Goal: Information Seeking & Learning: Learn about a topic

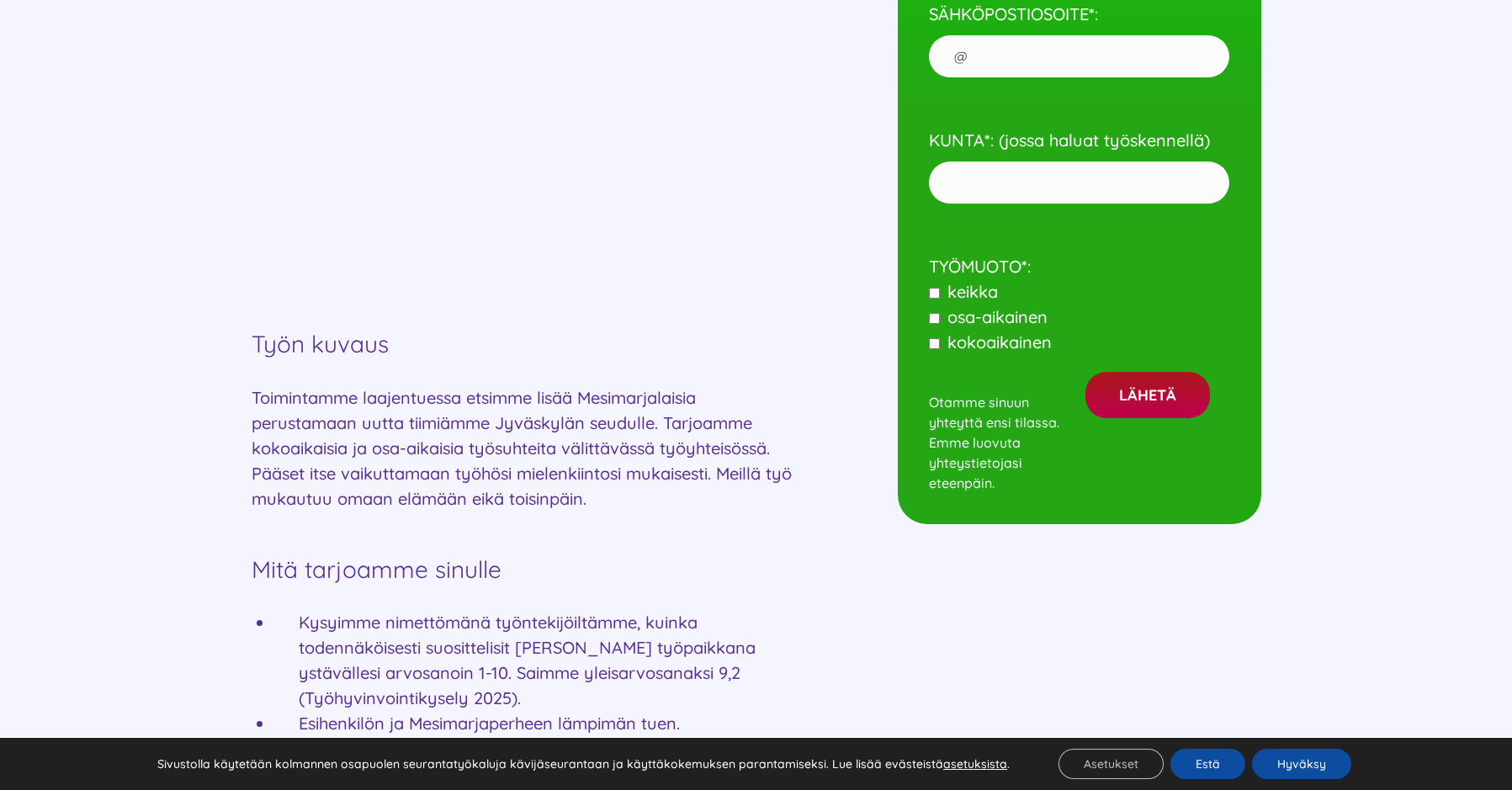
scroll to position [925, 0]
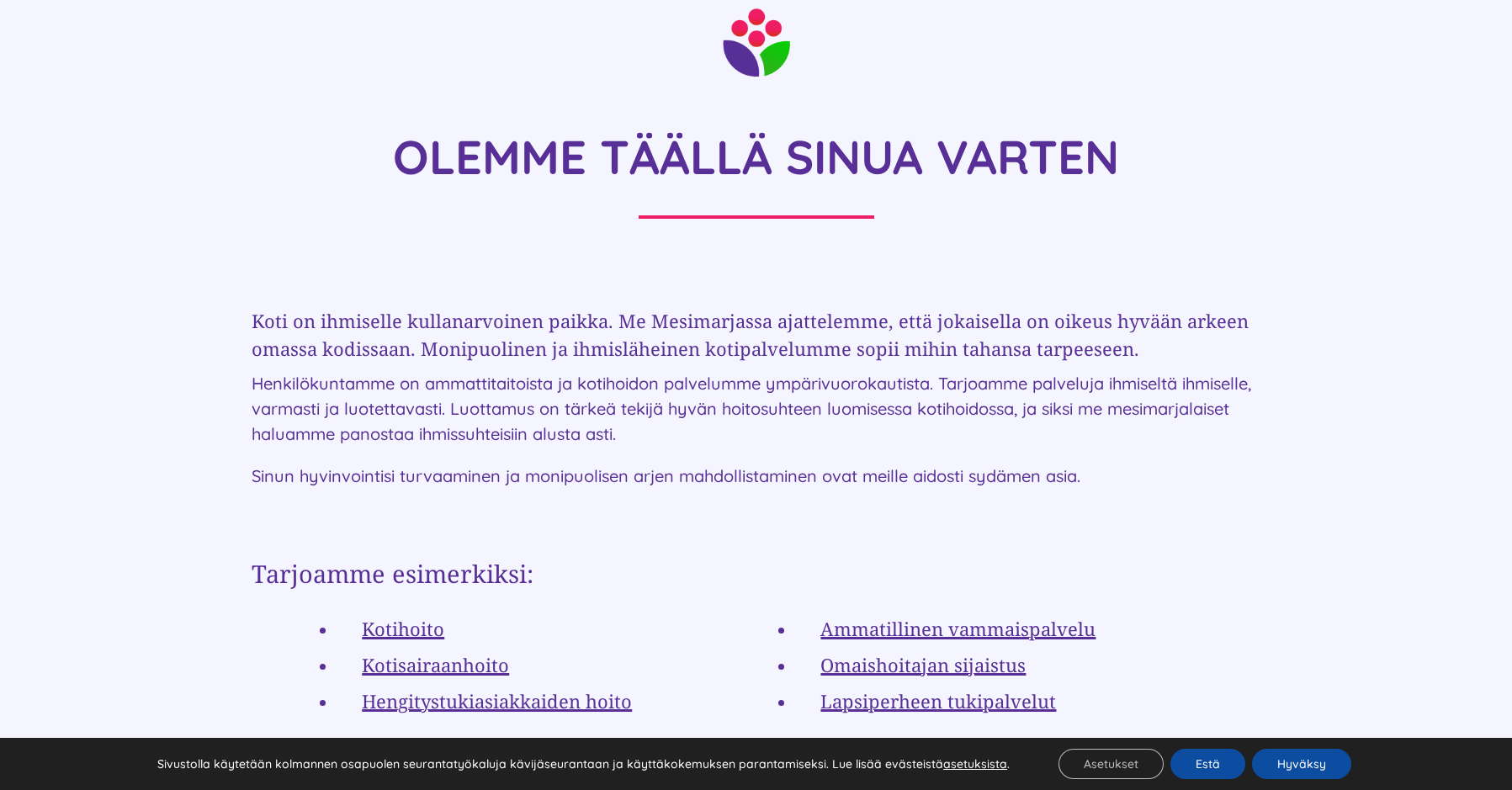
scroll to position [2859, 0]
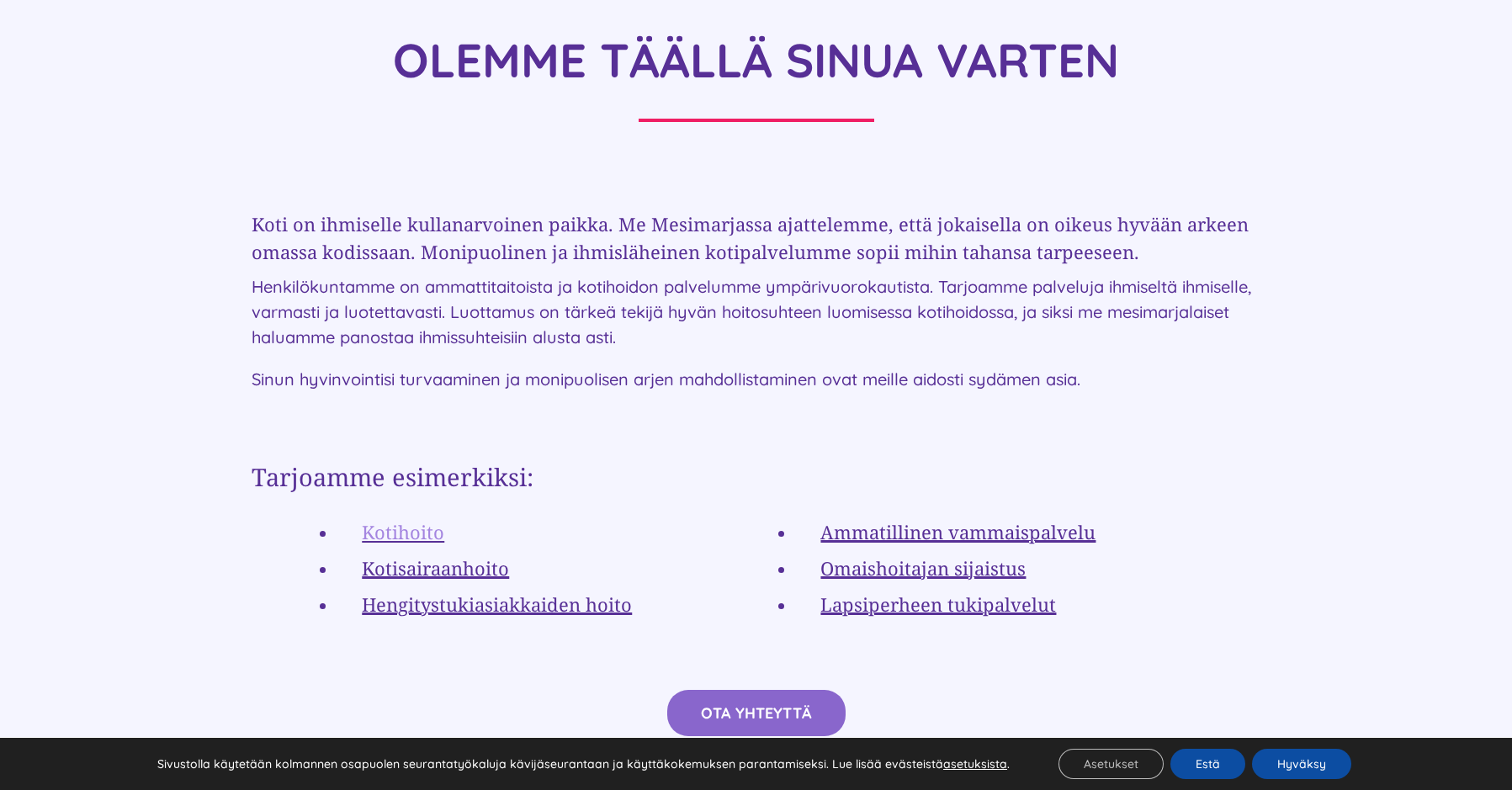
click at [408, 519] on link "Kotihoito" at bounding box center [403, 531] width 83 height 25
click at [435, 555] on link "Kotisairaanhoito" at bounding box center [435, 567] width 147 height 25
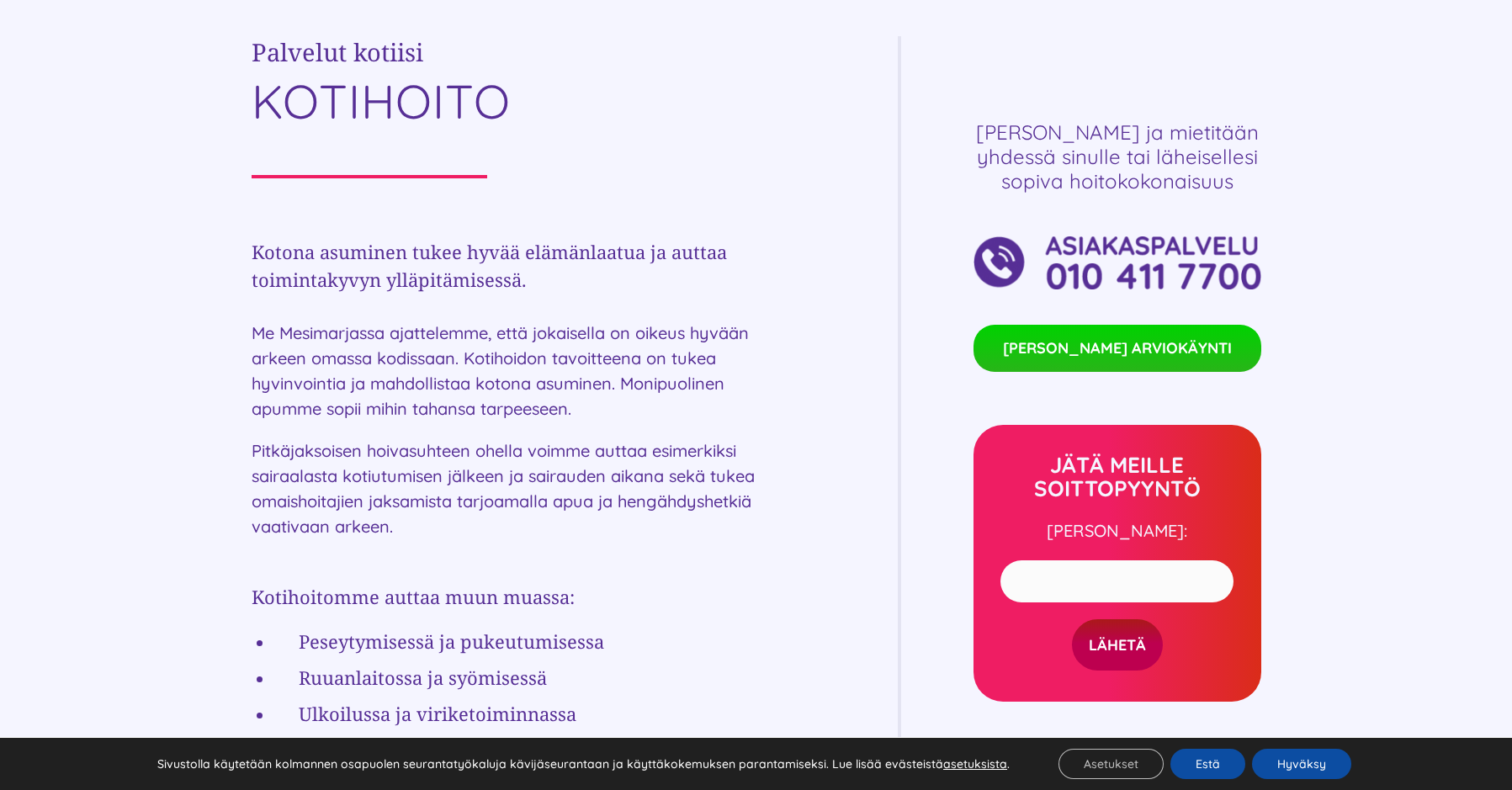
scroll to position [505, 0]
